Goal: Transaction & Acquisition: Purchase product/service

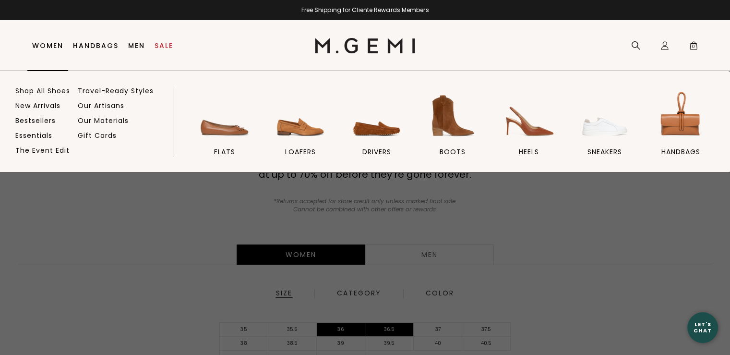
click at [46, 42] on link "Women" at bounding box center [47, 46] width 31 height 8
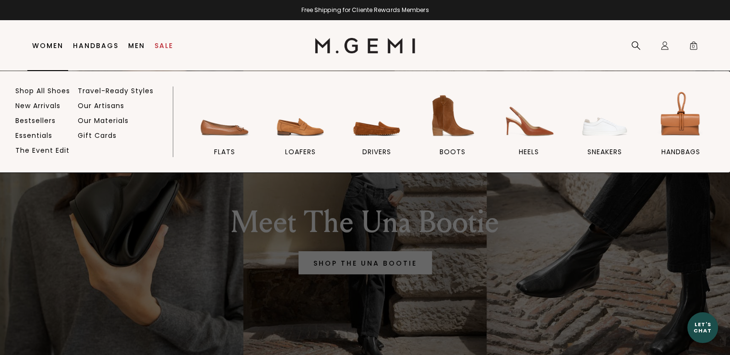
click at [50, 42] on link "Women" at bounding box center [47, 46] width 31 height 8
click at [45, 45] on link "Women" at bounding box center [47, 46] width 31 height 8
click at [37, 106] on link "New Arrivals" at bounding box center [37, 105] width 45 height 9
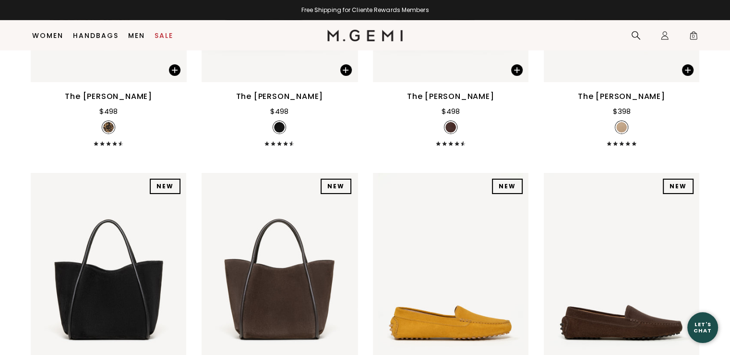
scroll to position [3290, 0]
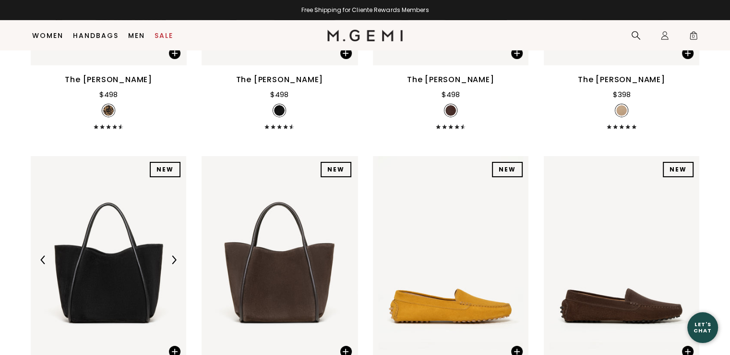
click at [110, 286] on img at bounding box center [108, 259] width 155 height 207
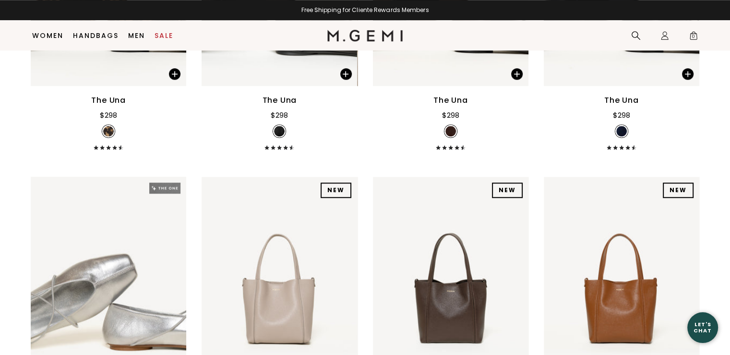
scroll to position [4490, 0]
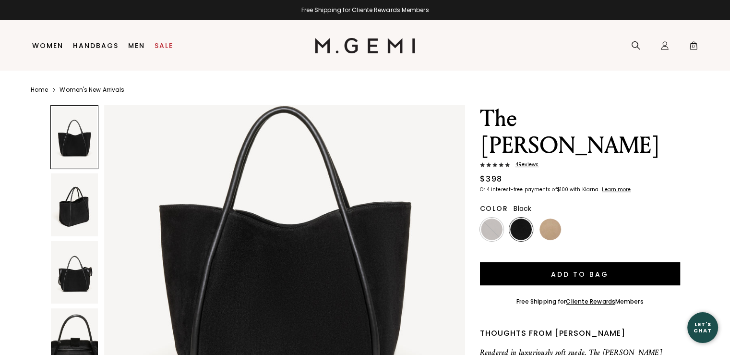
scroll to position [96, 0]
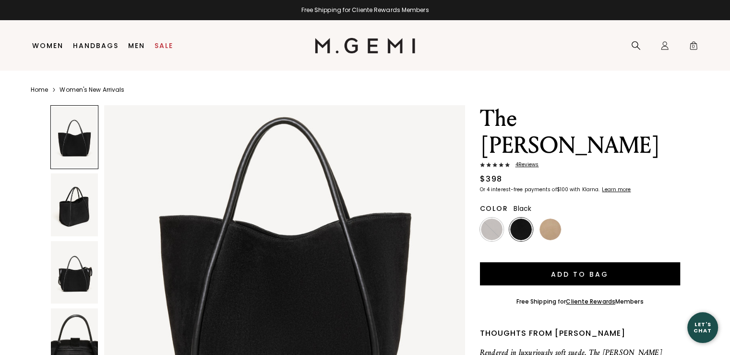
click at [75, 268] on img at bounding box center [74, 272] width 47 height 63
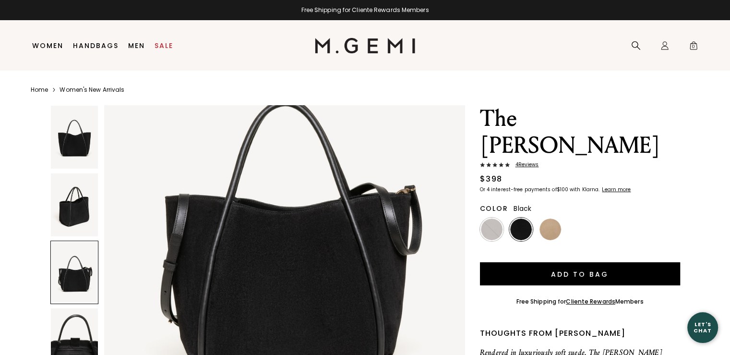
scroll to position [1106, 0]
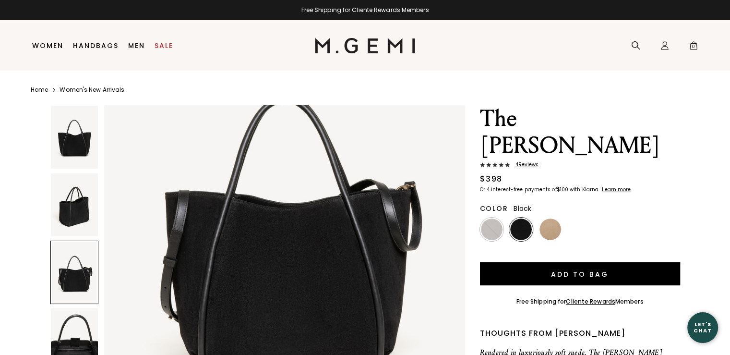
click at [80, 209] on img at bounding box center [74, 204] width 47 height 63
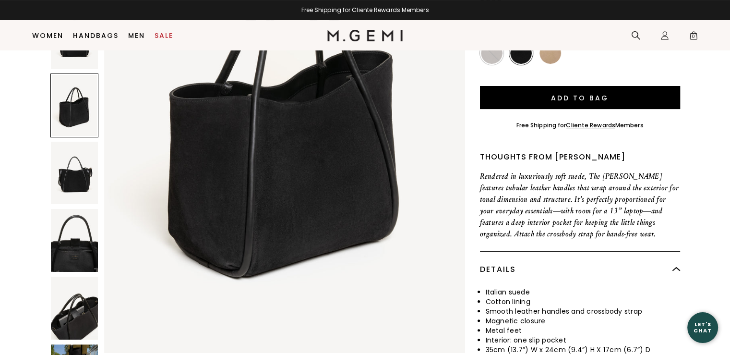
scroll to position [171, 0]
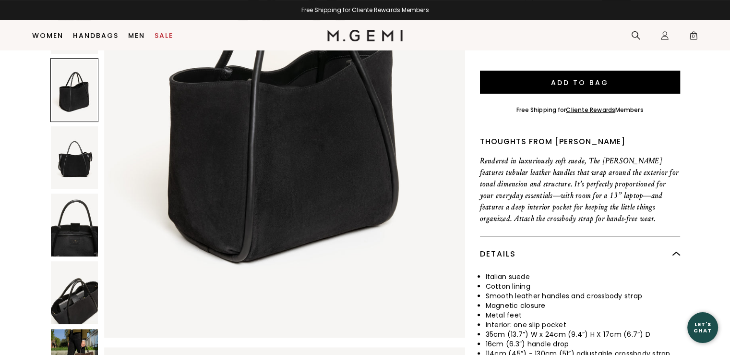
click at [65, 283] on img at bounding box center [74, 292] width 47 height 63
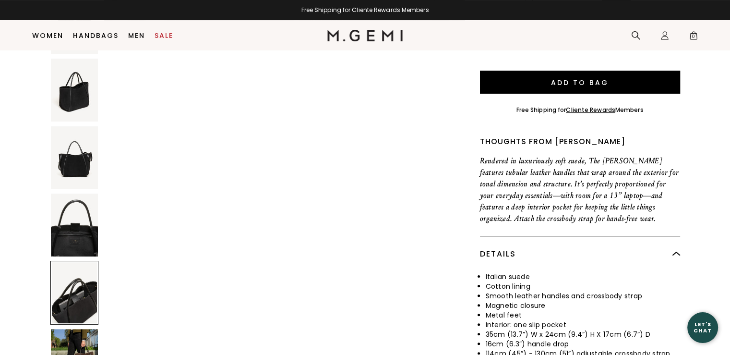
scroll to position [1923, 0]
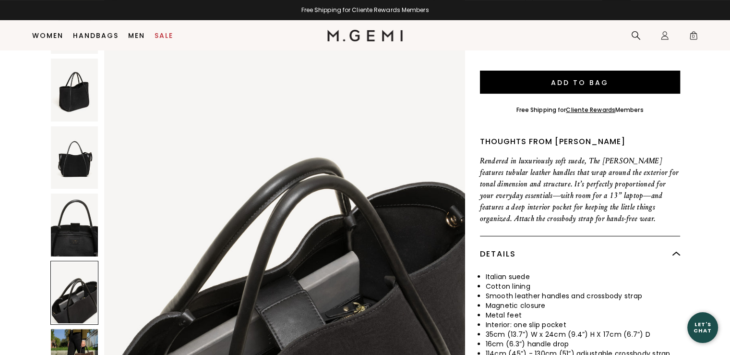
click at [75, 332] on img at bounding box center [74, 360] width 47 height 63
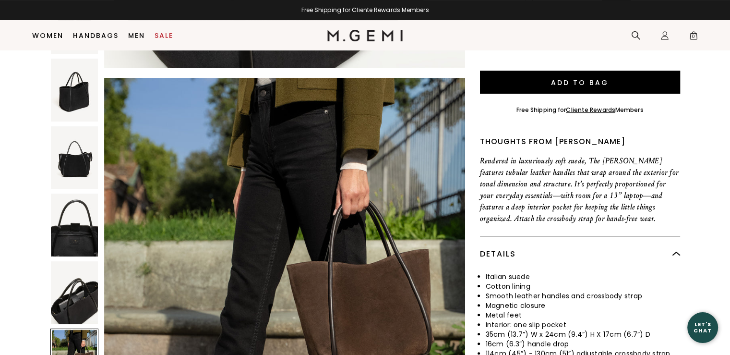
scroll to position [2405, 0]
